Goal: Check status

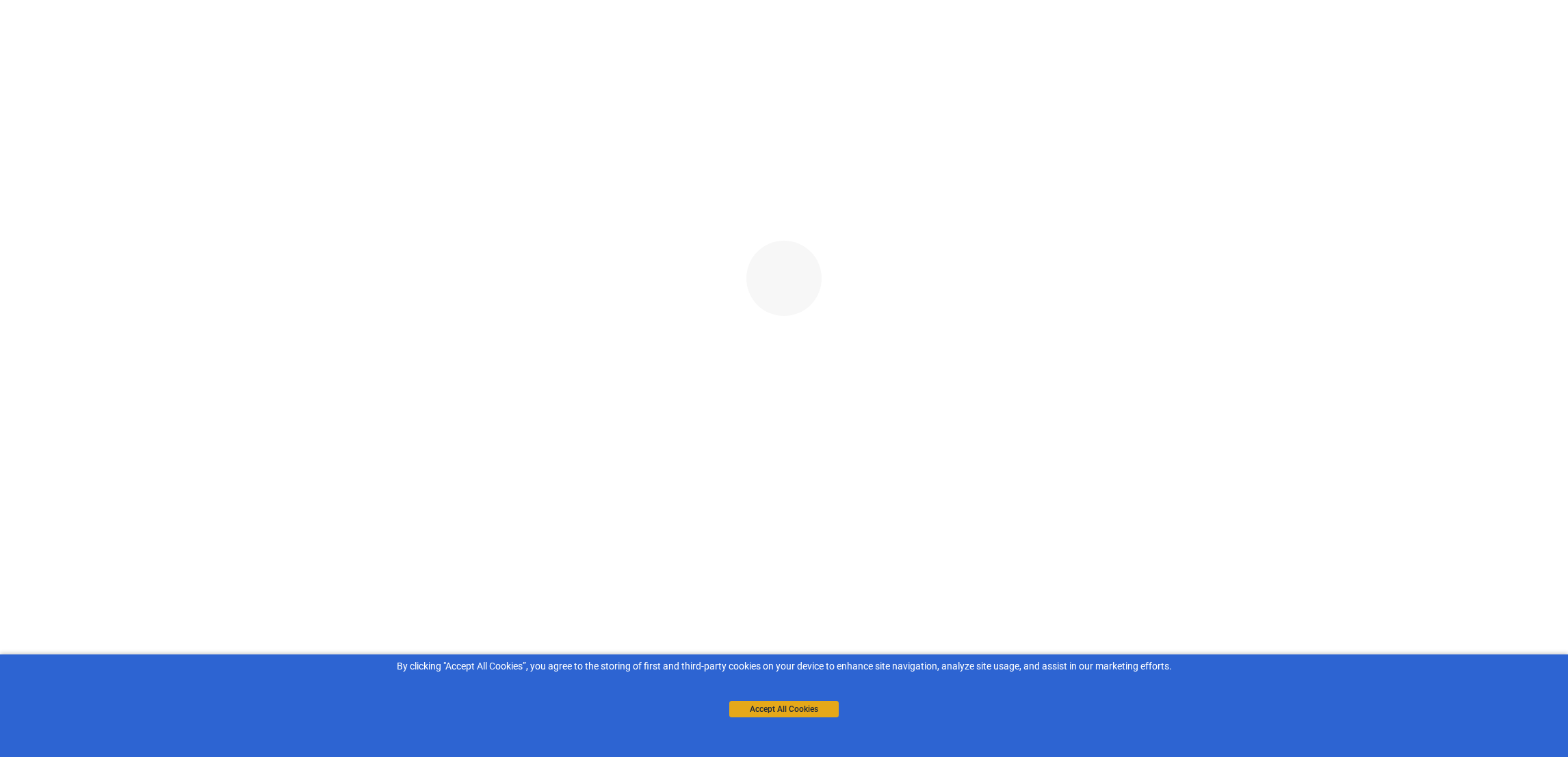
click at [810, 710] on button "Accept All Cookies" at bounding box center [784, 709] width 110 height 16
